Goal: Find specific page/section: Find specific page/section

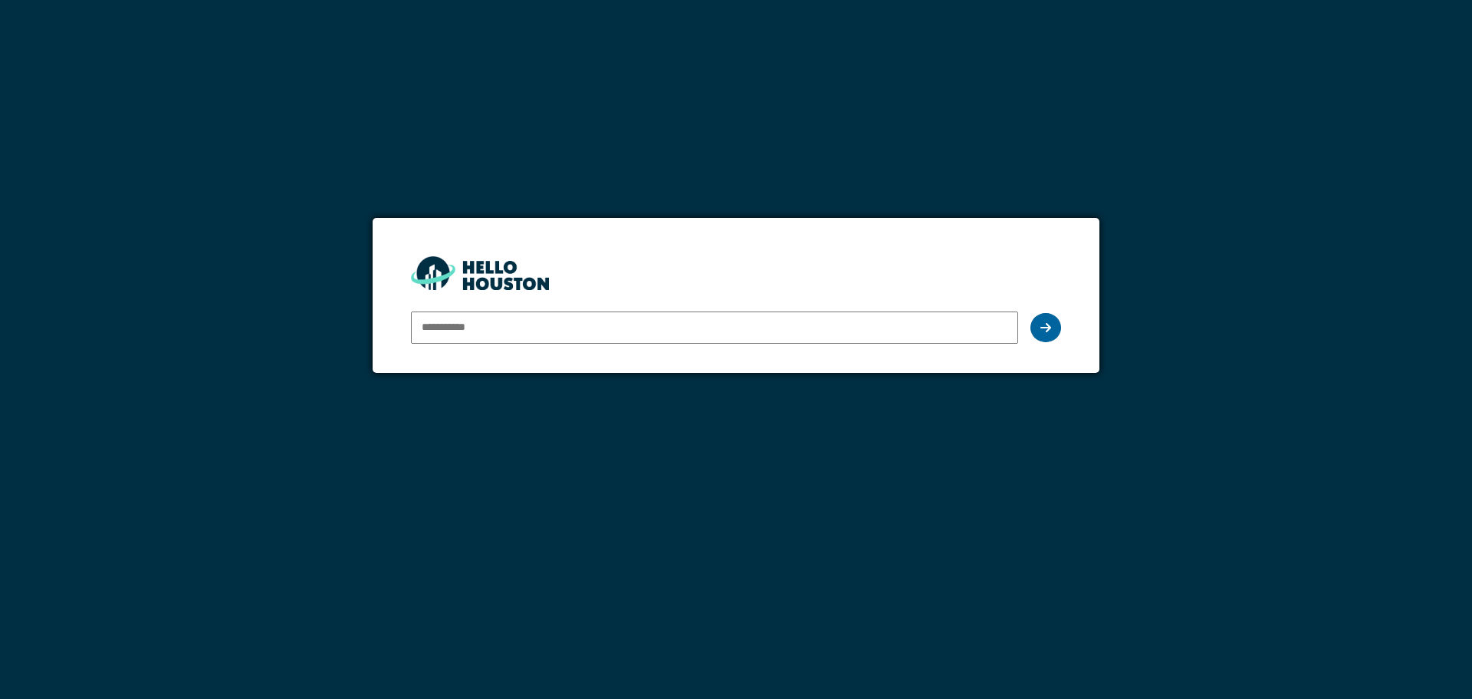
type input "**********"
click at [1035, 326] on div at bounding box center [1046, 327] width 31 height 29
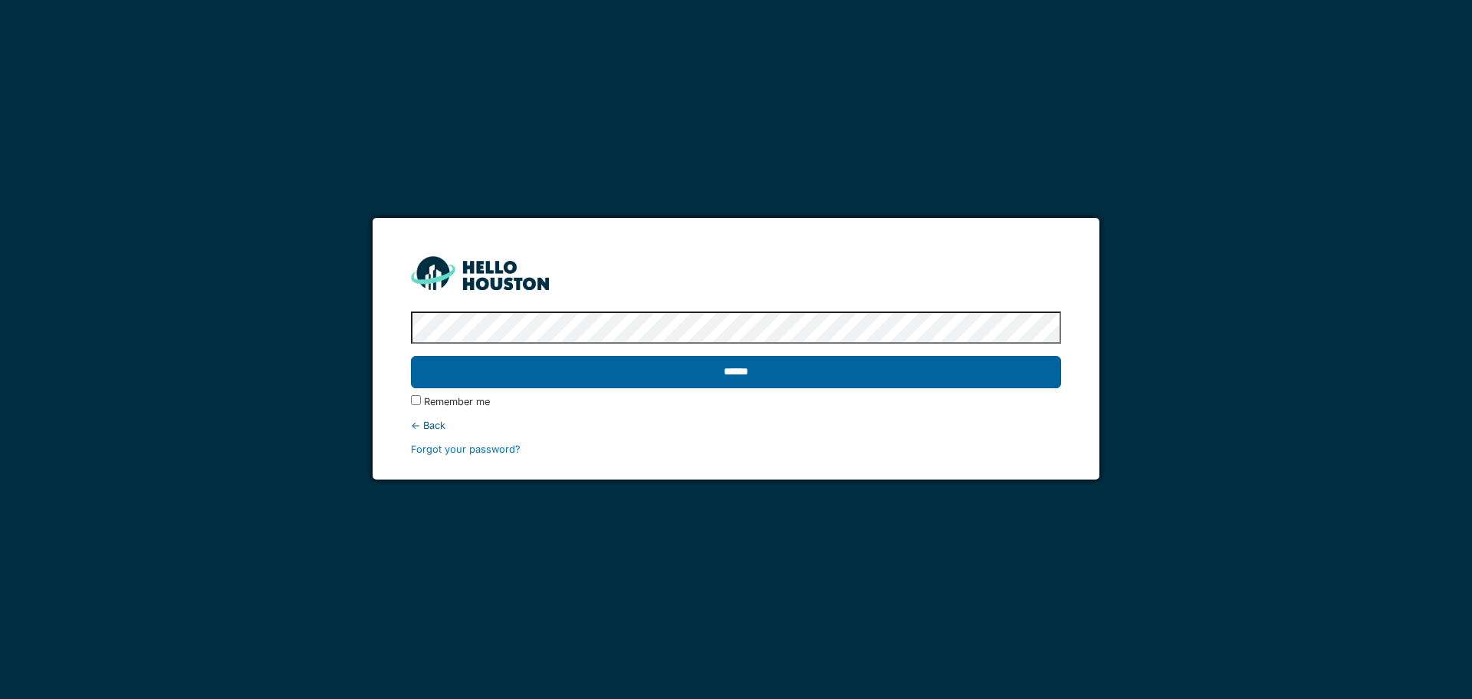
click at [685, 366] on input "******" at bounding box center [735, 372] width 649 height 32
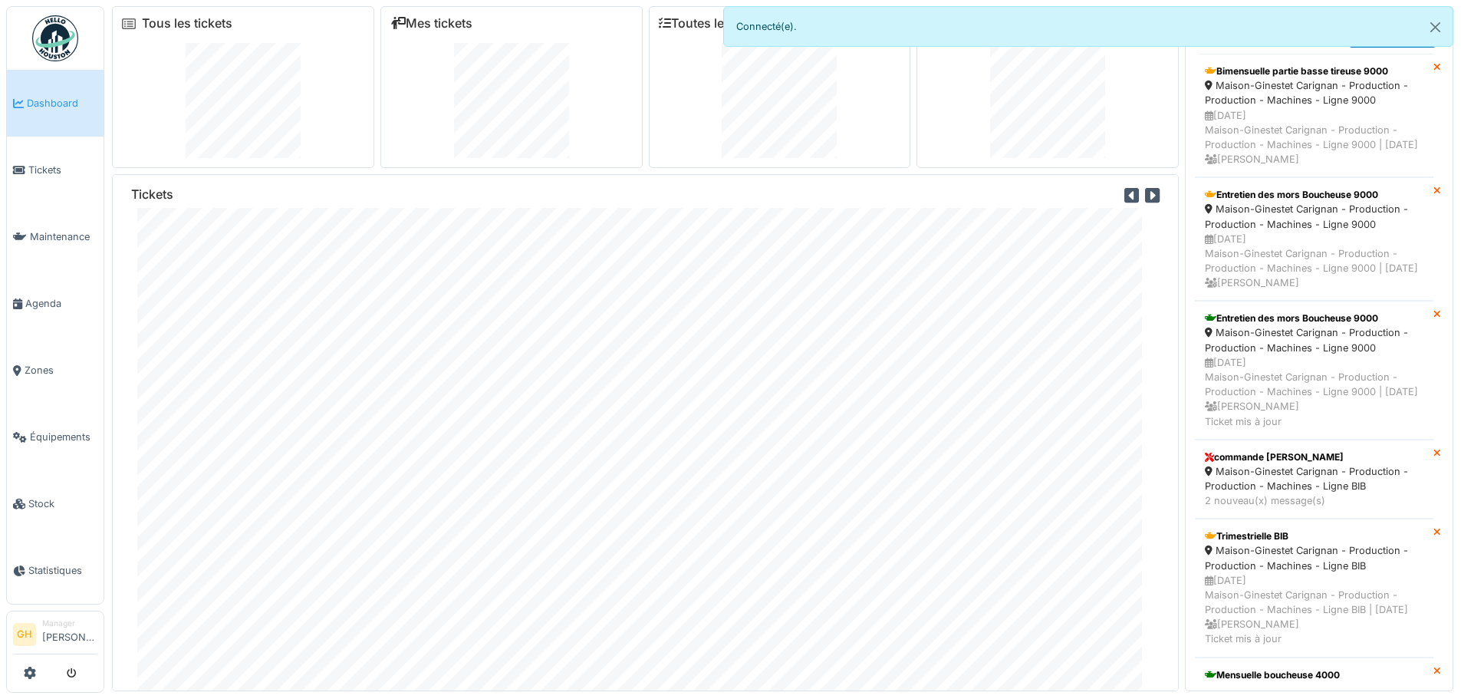
click at [130, 21] on icon at bounding box center [129, 24] width 14 height 12
click at [1436, 31] on button "Close" at bounding box center [1435, 27] width 35 height 41
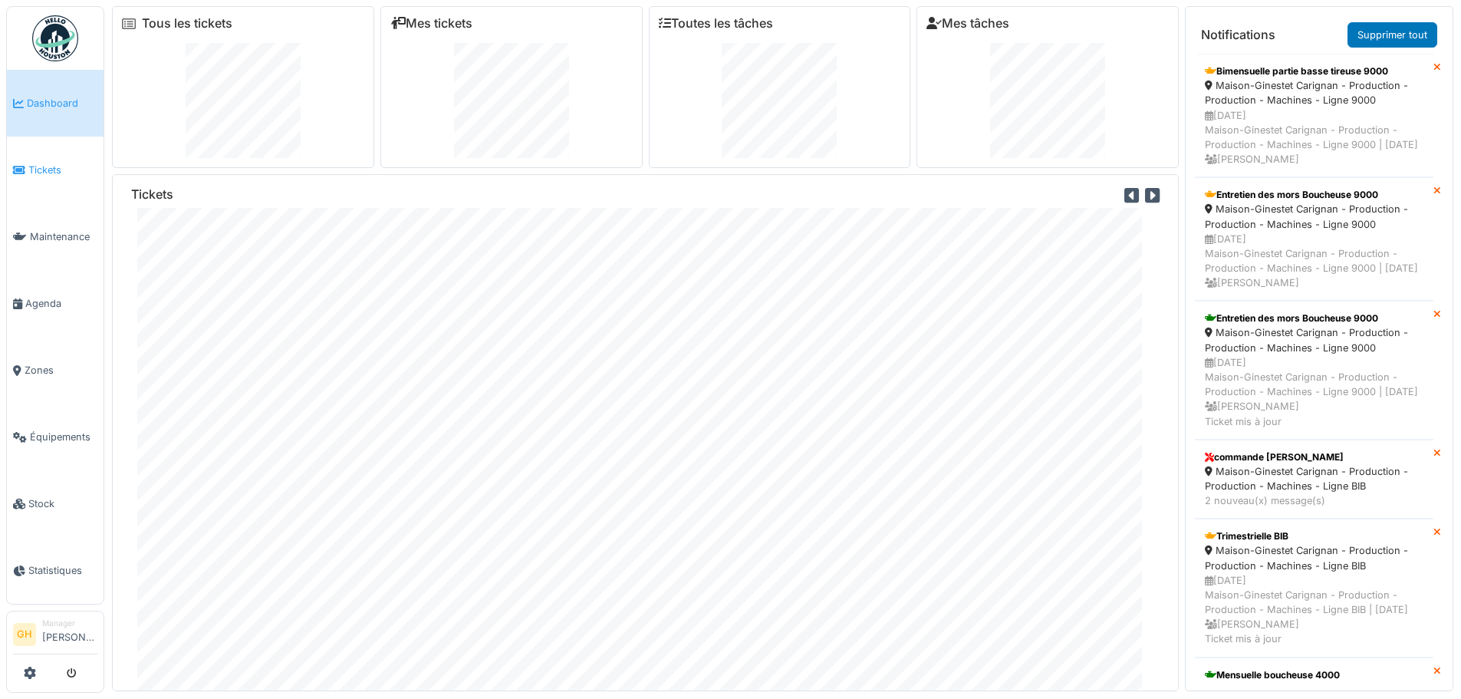
click at [56, 173] on span "Tickets" at bounding box center [62, 170] width 69 height 15
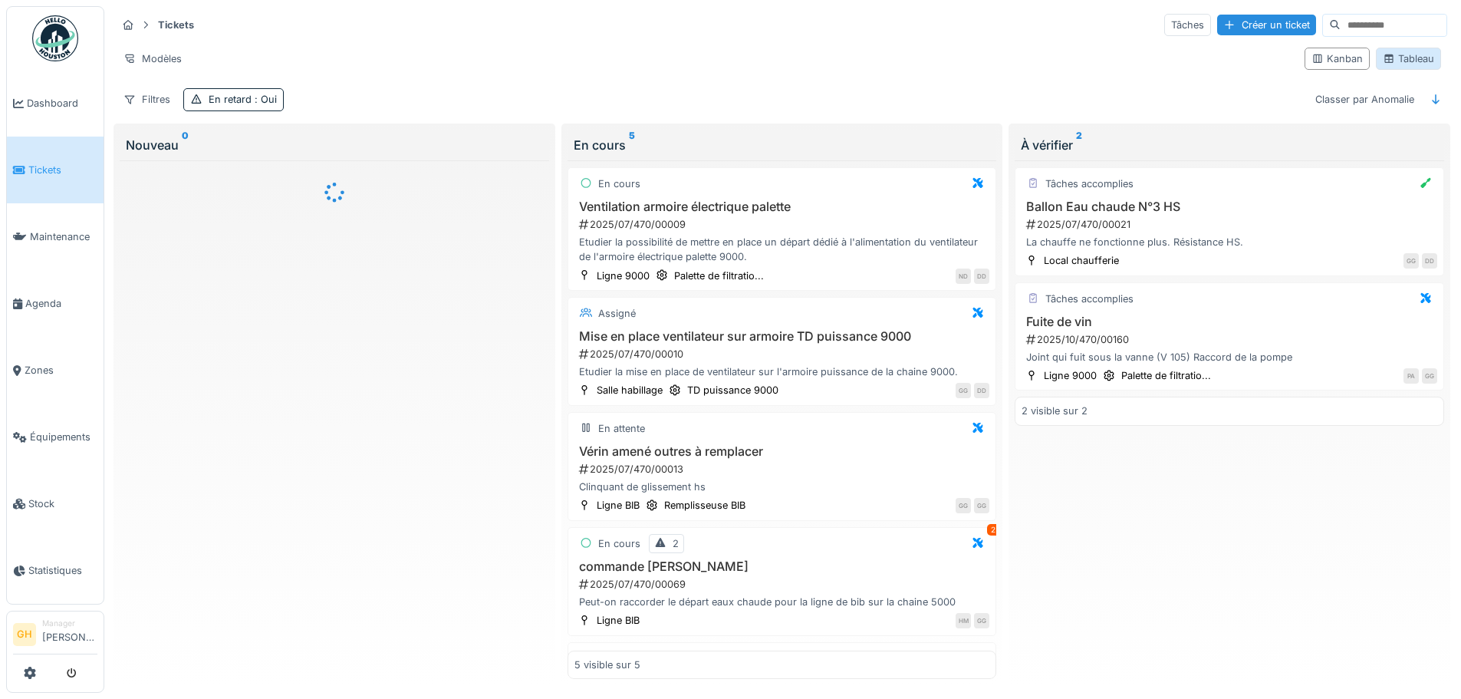
click at [1399, 56] on div "Tableau" at bounding box center [1407, 58] width 51 height 15
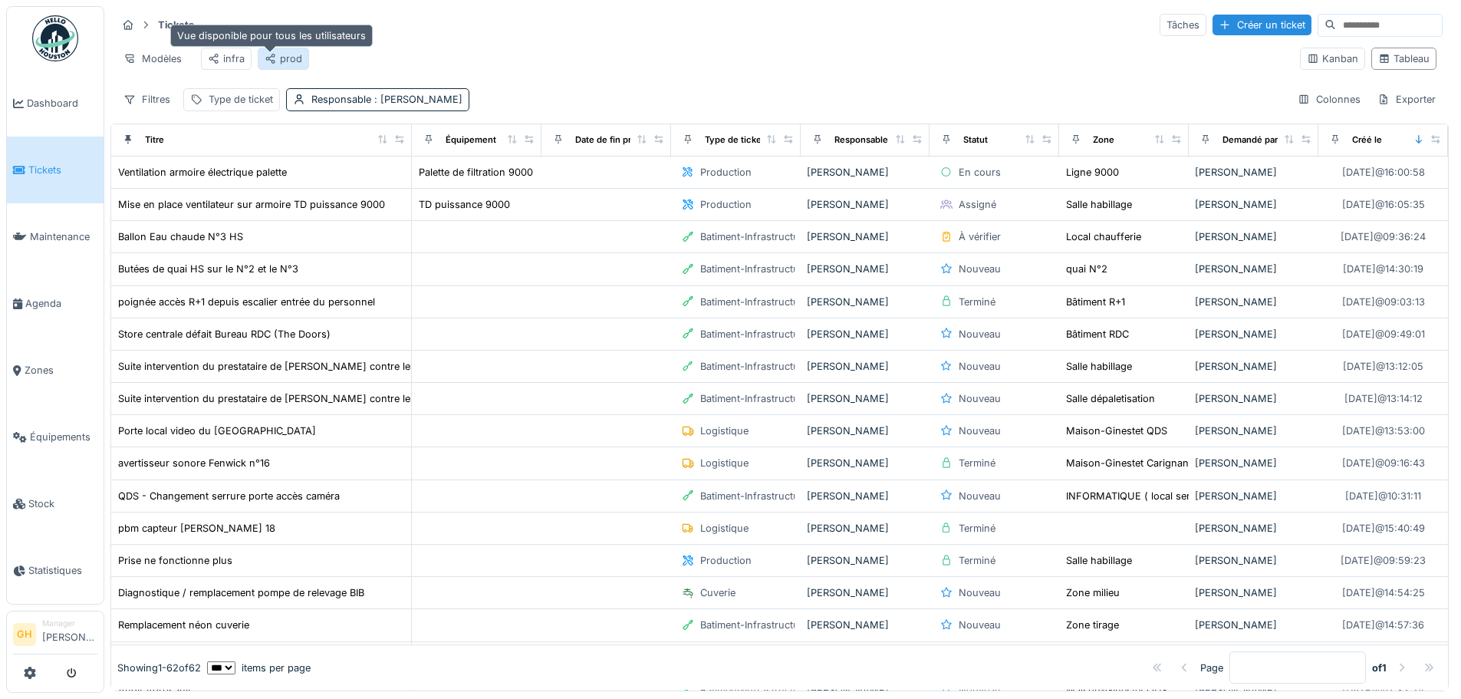
click at [271, 58] on icon at bounding box center [271, 59] width 12 height 10
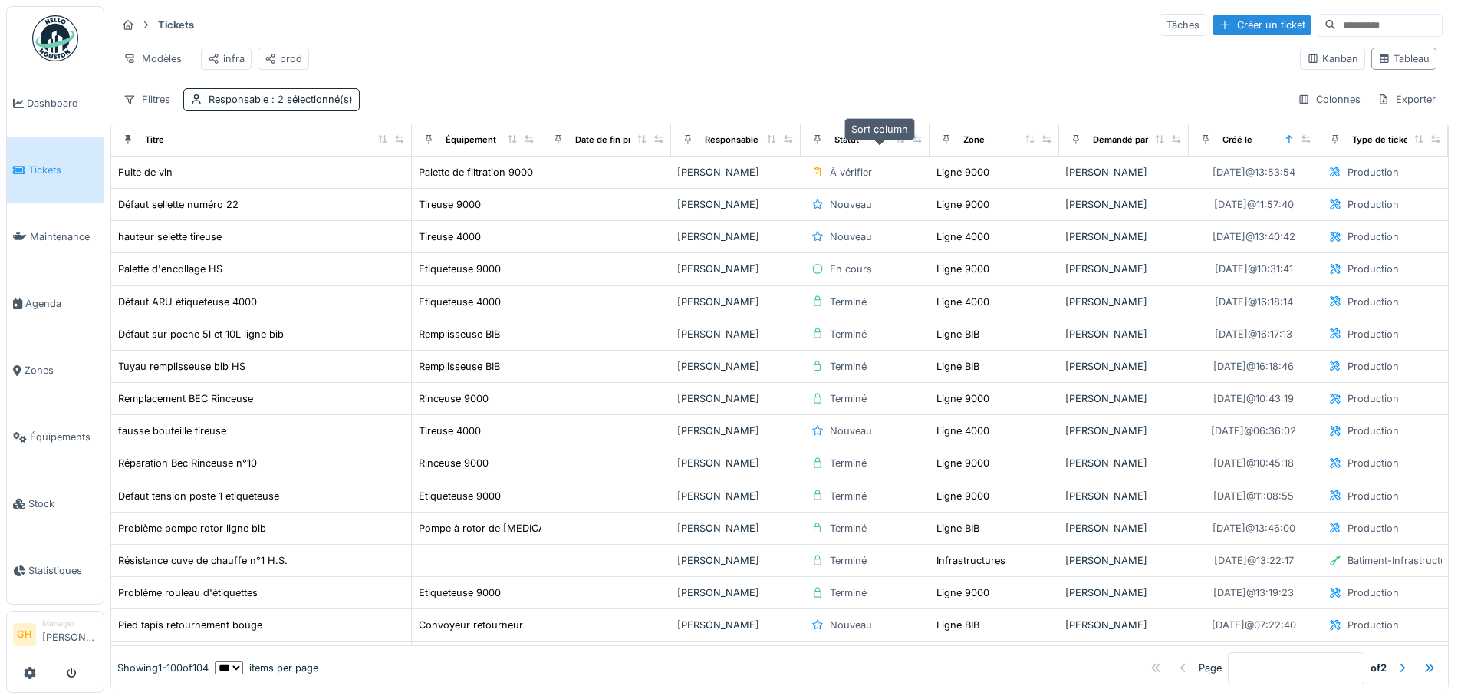
click at [896, 143] on icon at bounding box center [900, 139] width 8 height 8
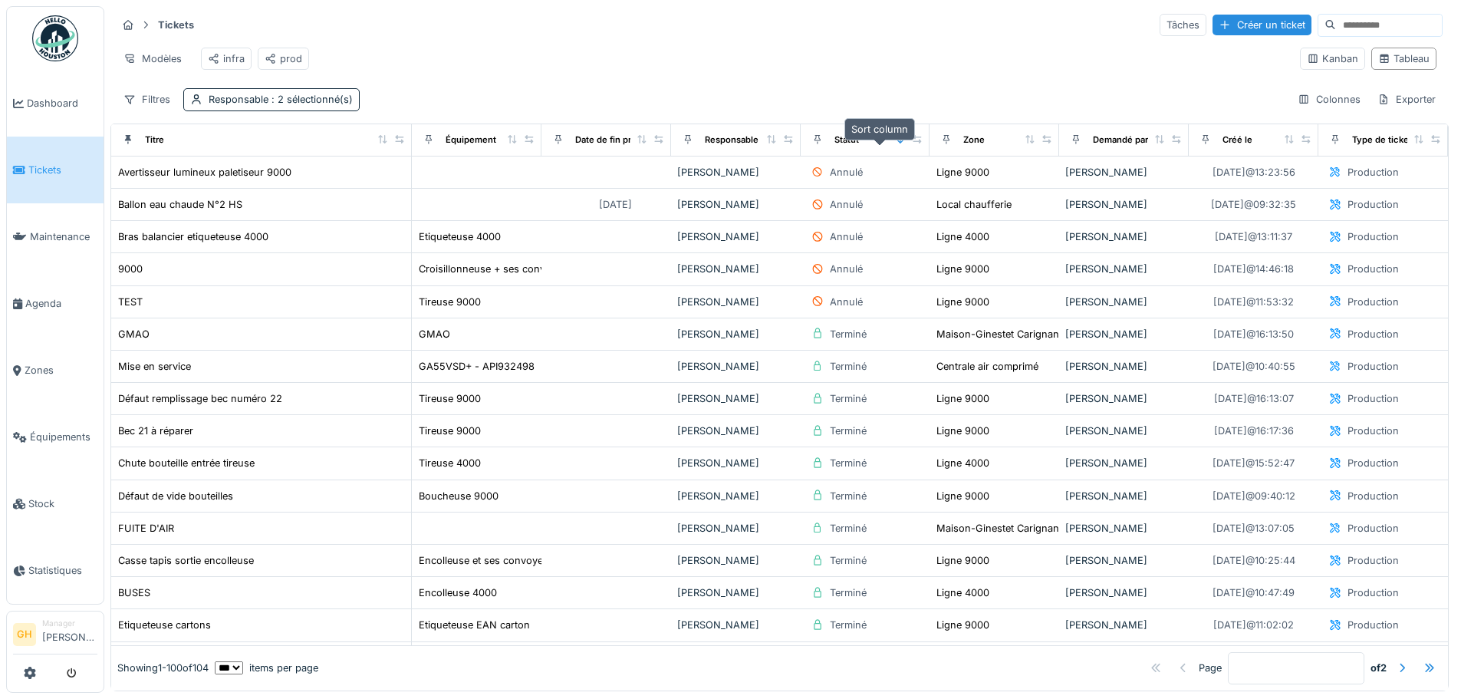
click at [895, 143] on icon at bounding box center [900, 139] width 11 height 8
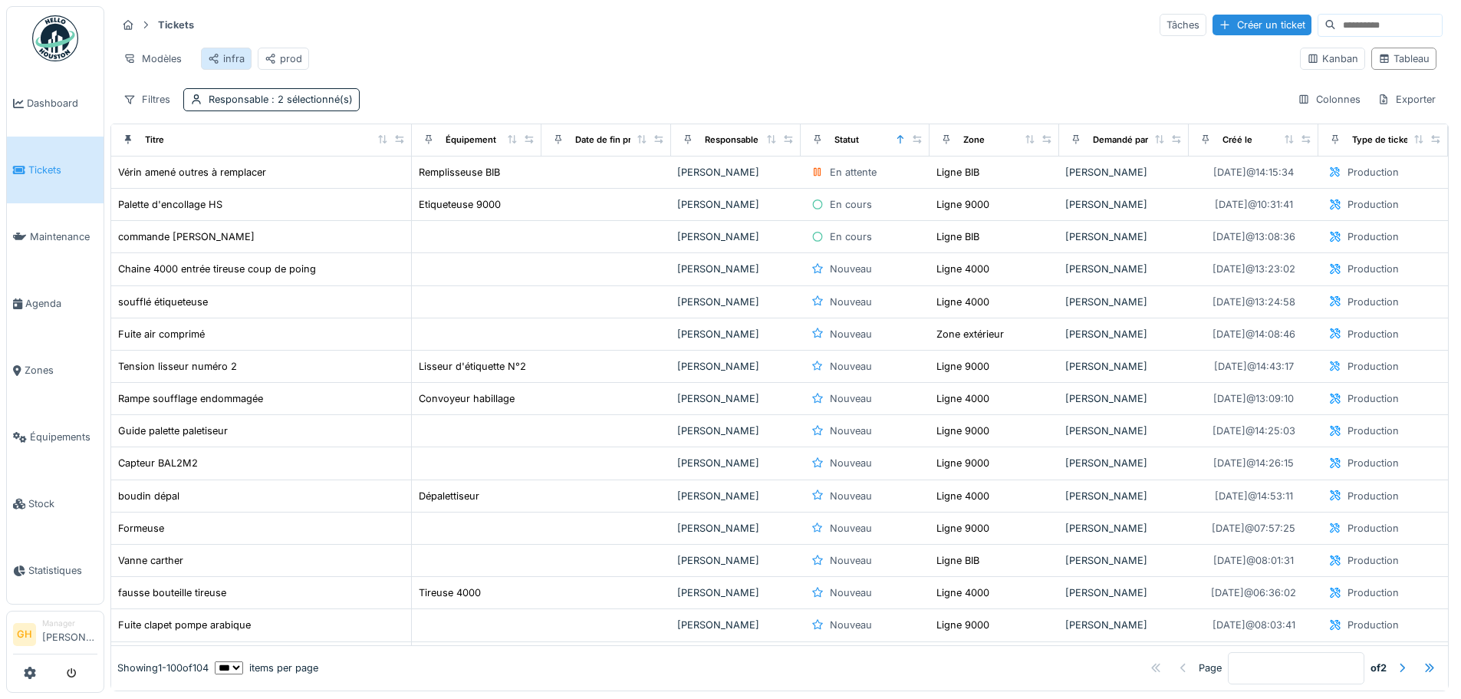
click at [231, 49] on div "infra" at bounding box center [226, 59] width 51 height 22
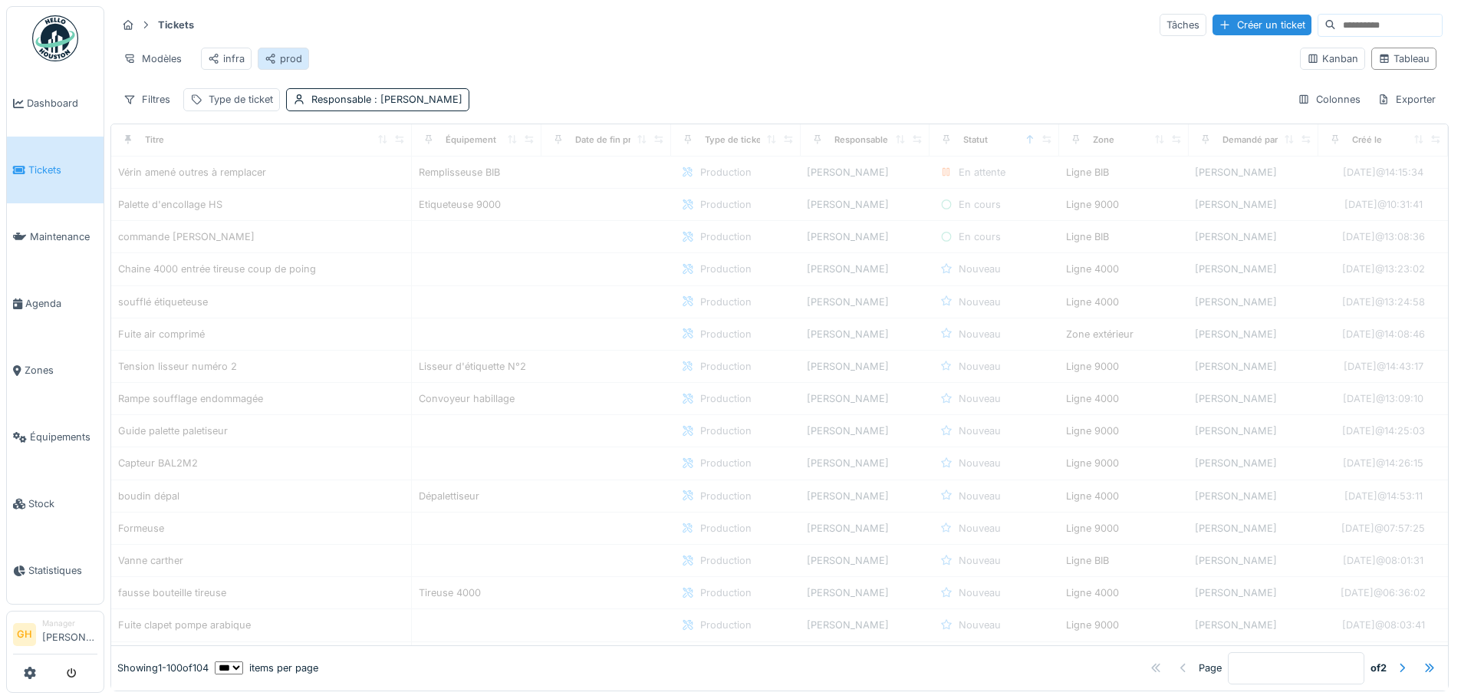
click at [291, 54] on div "prod" at bounding box center [284, 58] width 38 height 15
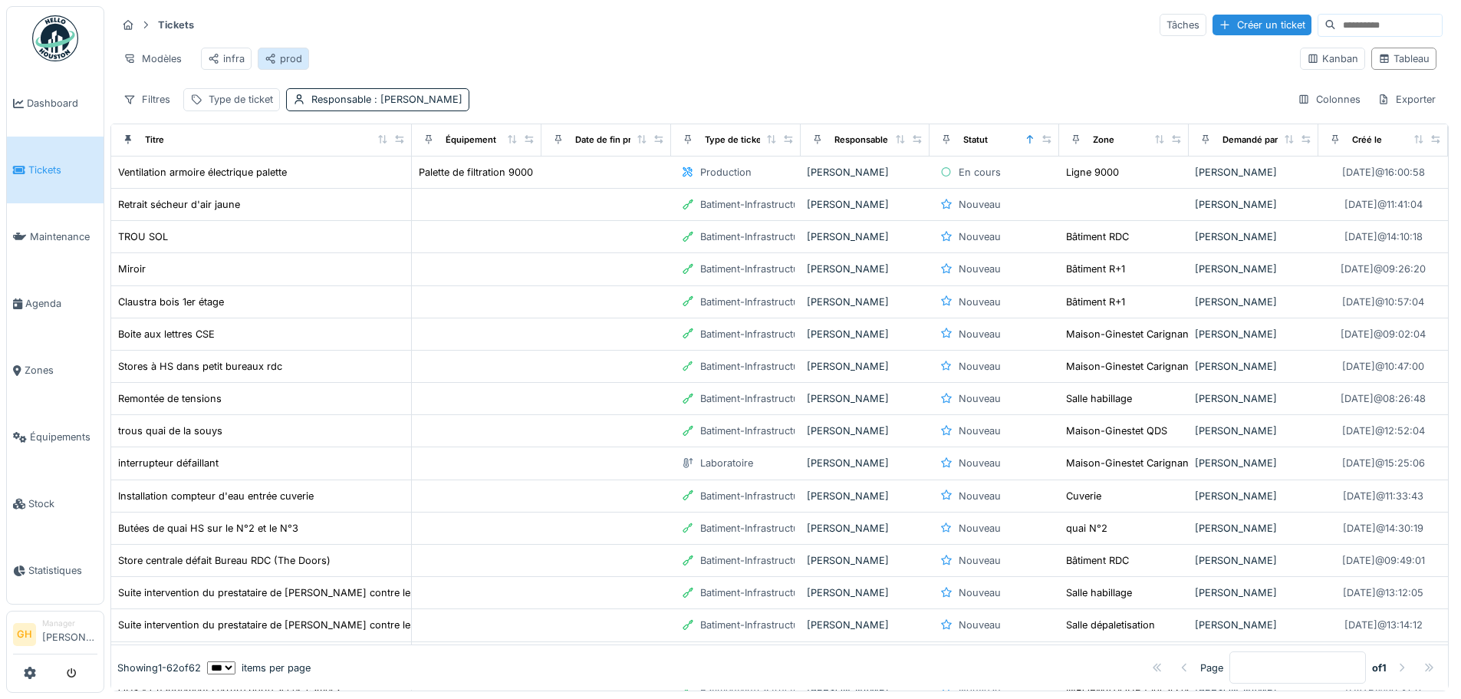
click at [291, 54] on div "prod" at bounding box center [284, 58] width 38 height 15
